Goal: Find specific page/section: Find specific page/section

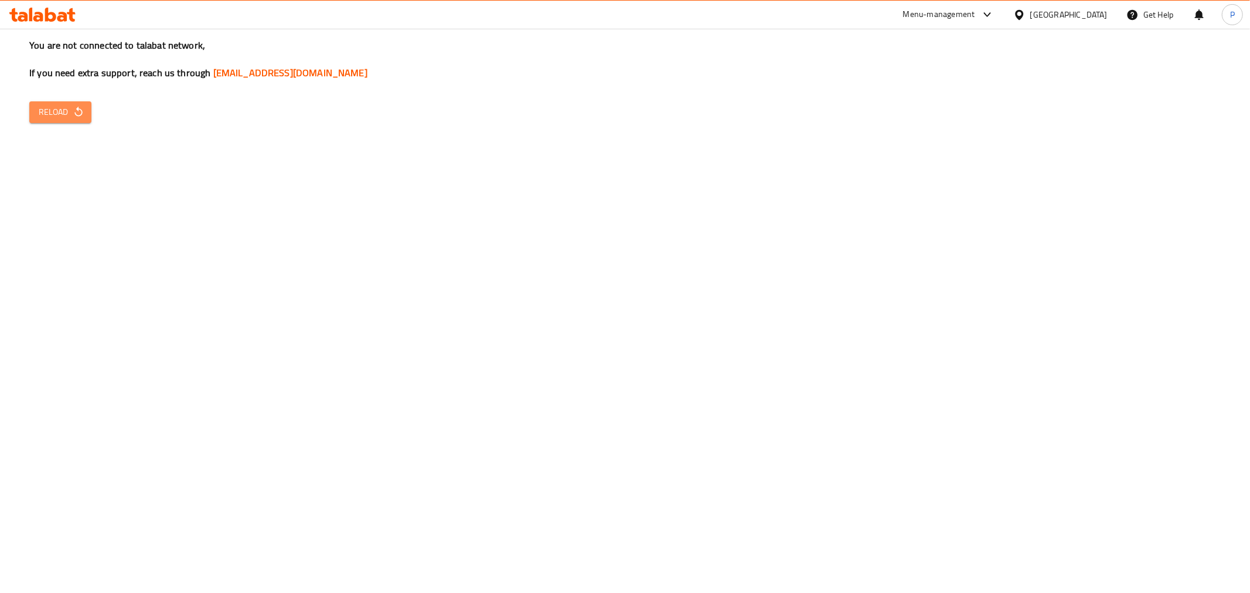
click at [67, 113] on span "Reload" at bounding box center [60, 112] width 43 height 15
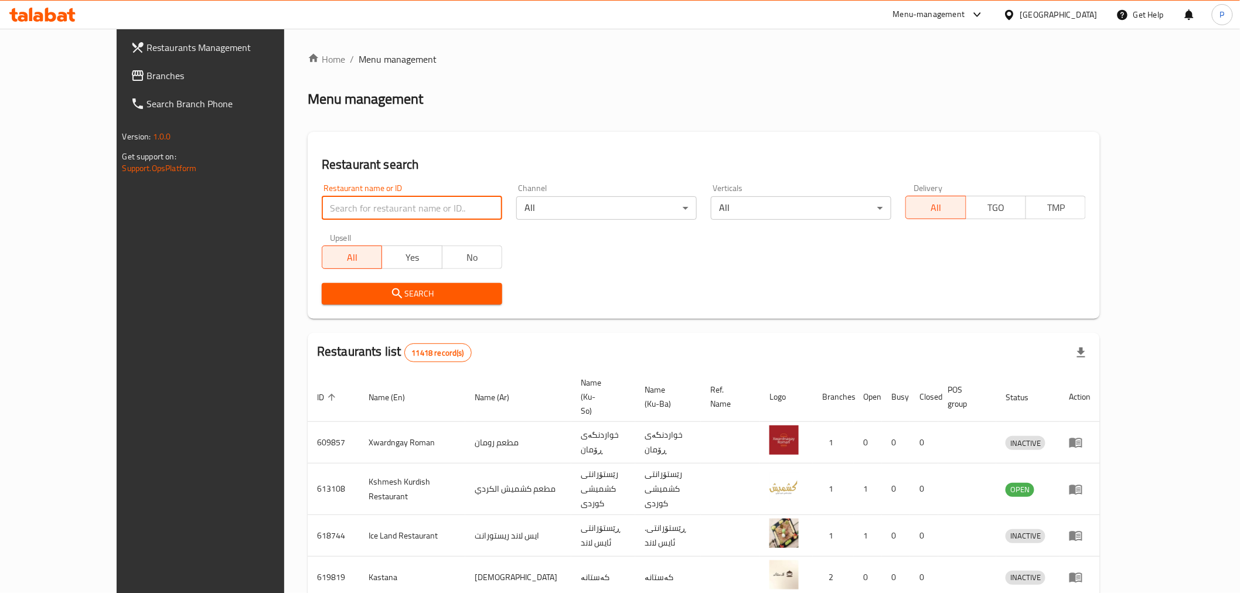
click at [382, 204] on input "search" at bounding box center [412, 207] width 181 height 23
click at [629, 117] on div "Home / Menu management Menu management Restaurant search Restaurant name or ID …" at bounding box center [704, 470] width 792 height 836
click at [356, 203] on input "search" at bounding box center [412, 207] width 181 height 23
